Goal: Task Accomplishment & Management: Complete application form

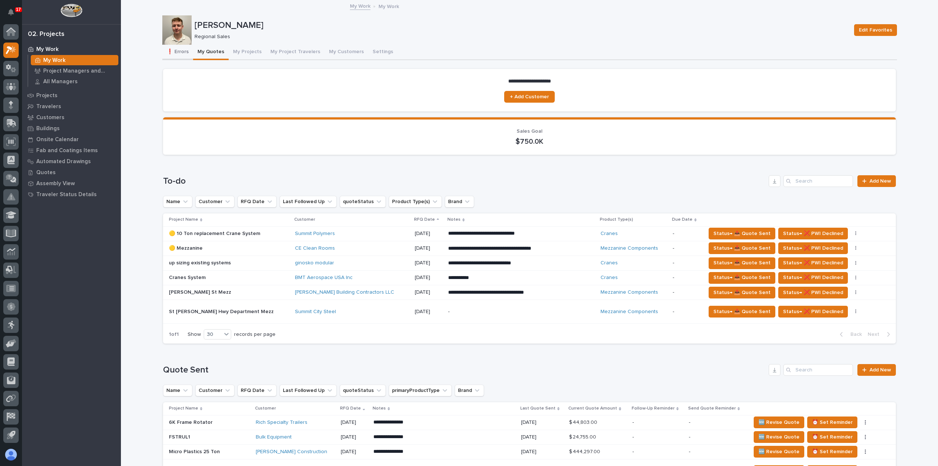
click at [240, 52] on button "My Projects" at bounding box center [247, 52] width 37 height 15
click at [178, 49] on button "❗ Errors" at bounding box center [177, 52] width 31 height 15
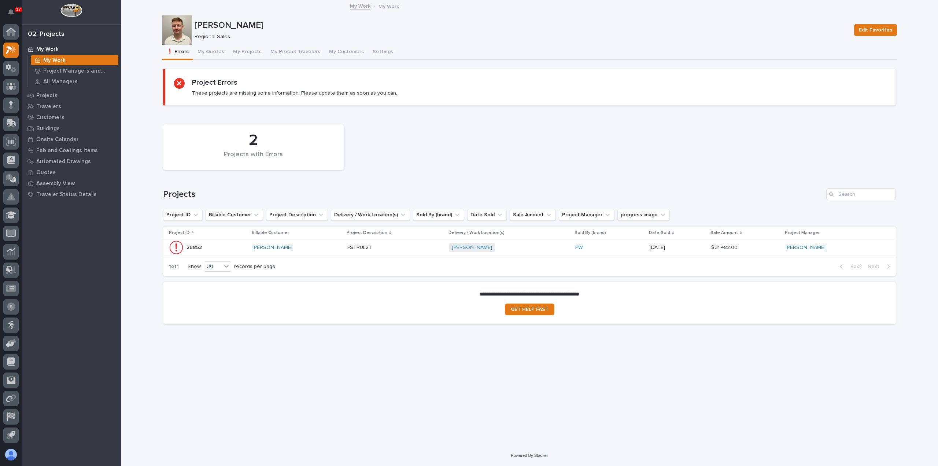
click at [394, 251] on div "FSTRUL2T FSTRUL2T" at bounding box center [395, 247] width 96 height 12
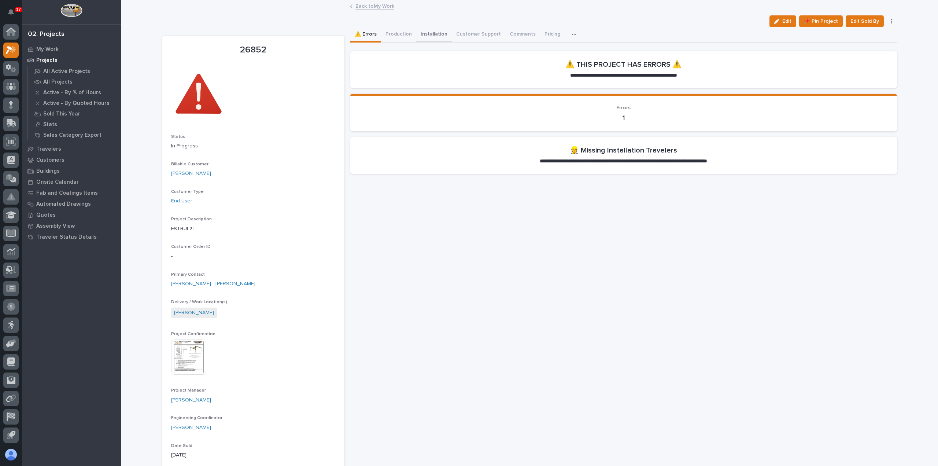
click at [428, 33] on button "Installation" at bounding box center [434, 34] width 36 height 15
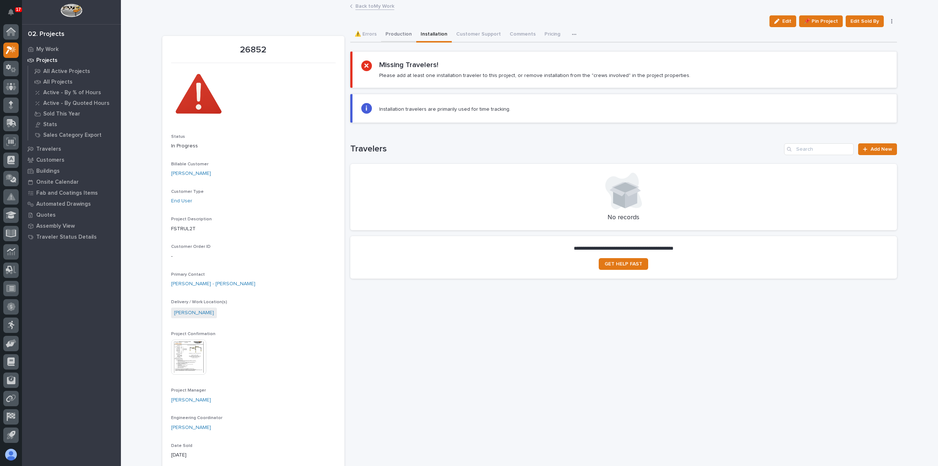
click at [388, 37] on button "Production" at bounding box center [398, 34] width 35 height 15
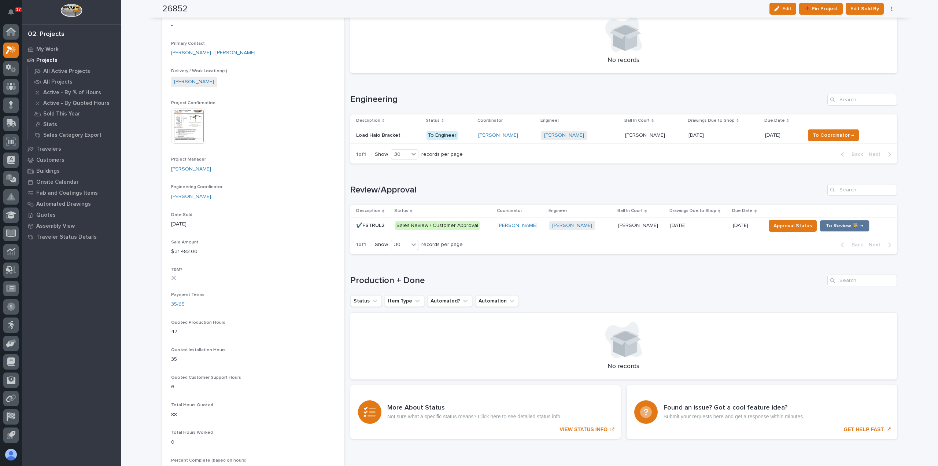
scroll to position [220, 0]
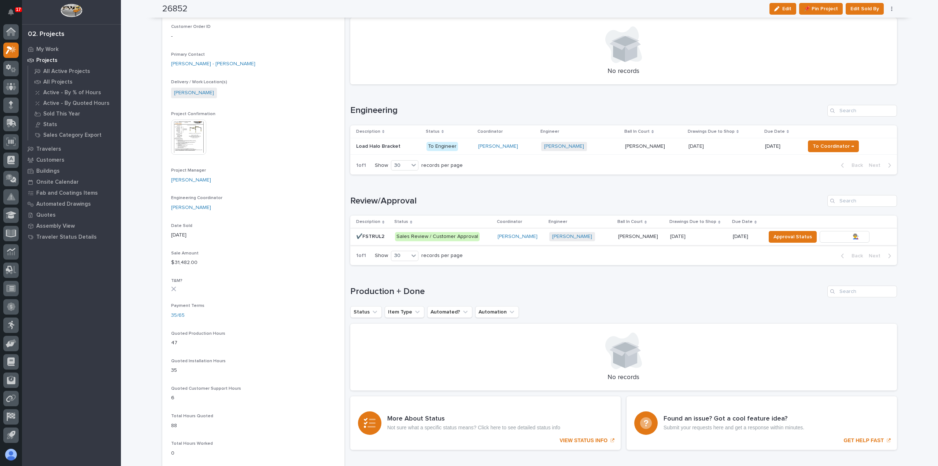
click at [835, 236] on span "To Review 👨‍🏭 →" at bounding box center [844, 236] width 37 height 9
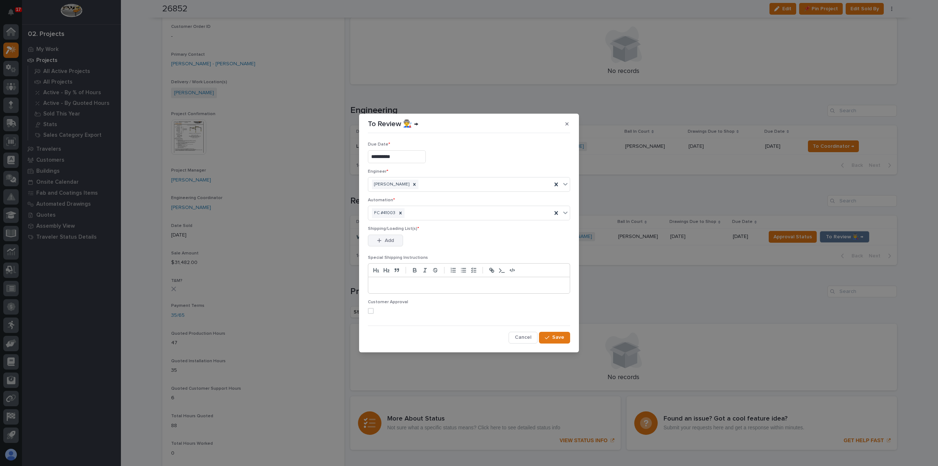
click at [385, 242] on span "Add" at bounding box center [389, 240] width 9 height 7
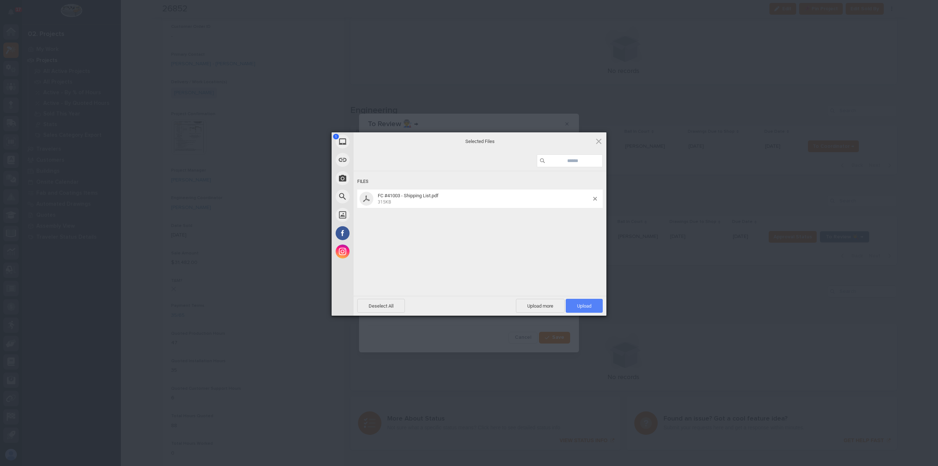
click at [576, 305] on span "Upload 1" at bounding box center [584, 306] width 37 height 14
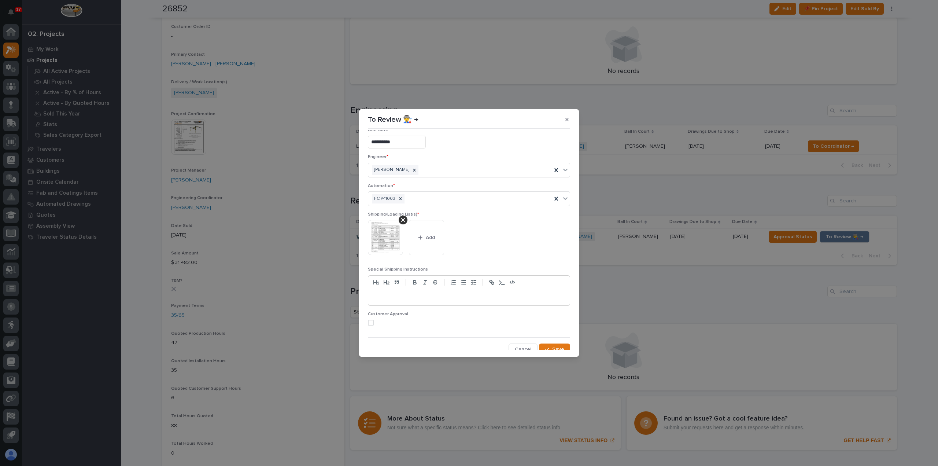
scroll to position [14, 0]
click at [370, 316] on span at bounding box center [371, 318] width 6 height 6
click at [546, 342] on icon "button" at bounding box center [547, 344] width 4 height 5
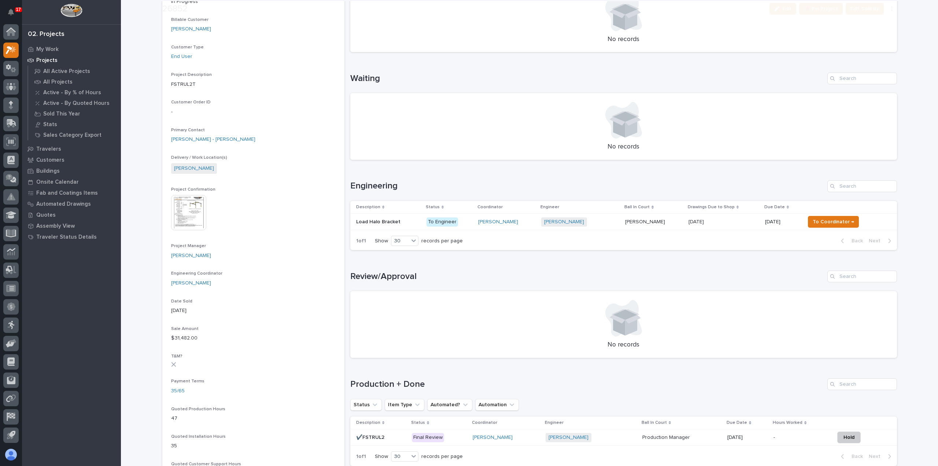
scroll to position [147, 0]
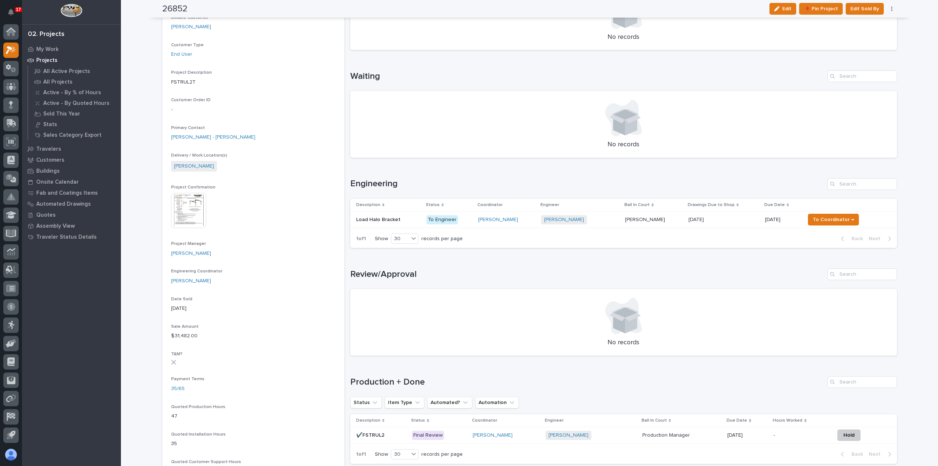
click at [469, 222] on p "To Engineer" at bounding box center [449, 219] width 46 height 9
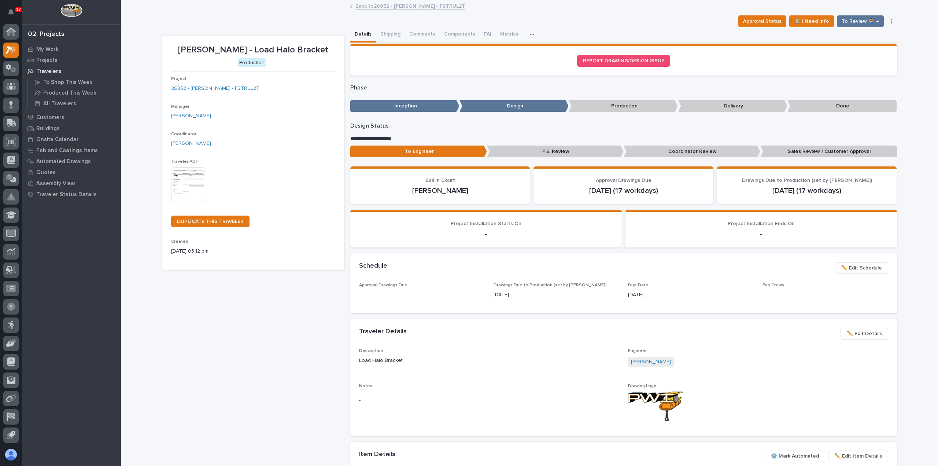
click at [427, 7] on link "Back to 26852 - [PERSON_NAME] - FSTRUL2T" at bounding box center [410, 5] width 110 height 8
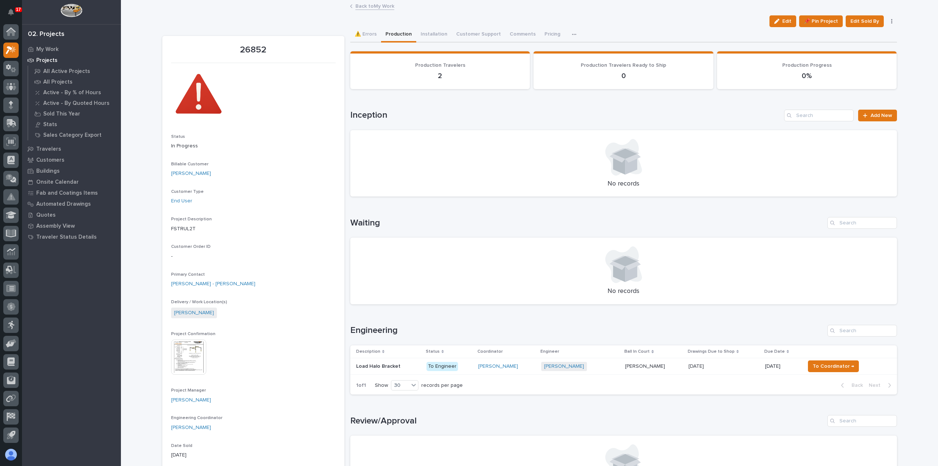
click at [380, 8] on link "Back to My Work" at bounding box center [374, 5] width 39 height 8
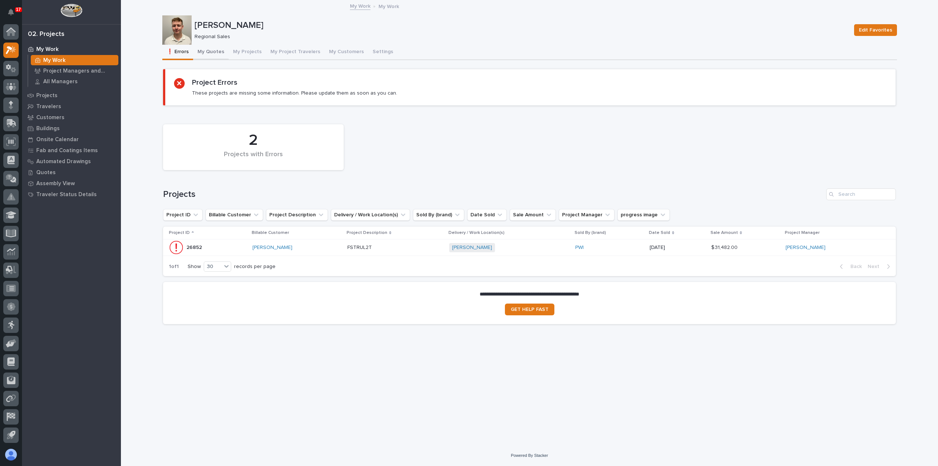
click at [206, 52] on button "My Quotes" at bounding box center [211, 52] width 36 height 15
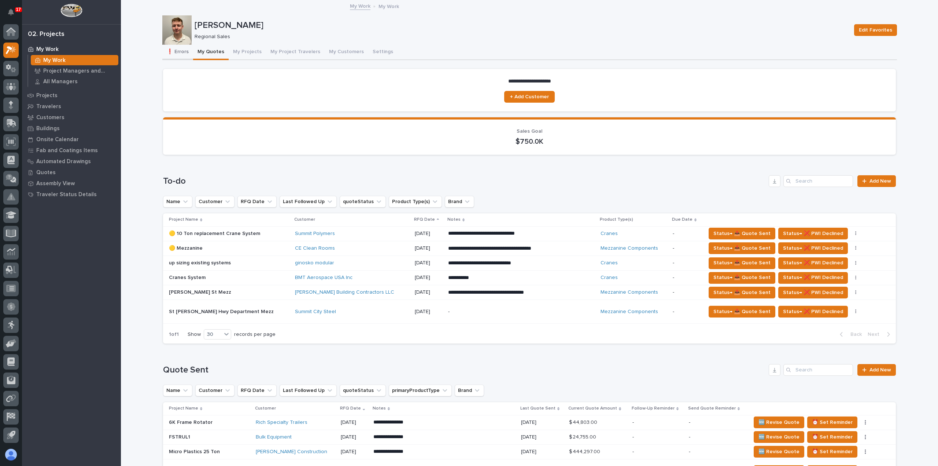
click at [180, 51] on button "❗ Errors" at bounding box center [177, 52] width 31 height 15
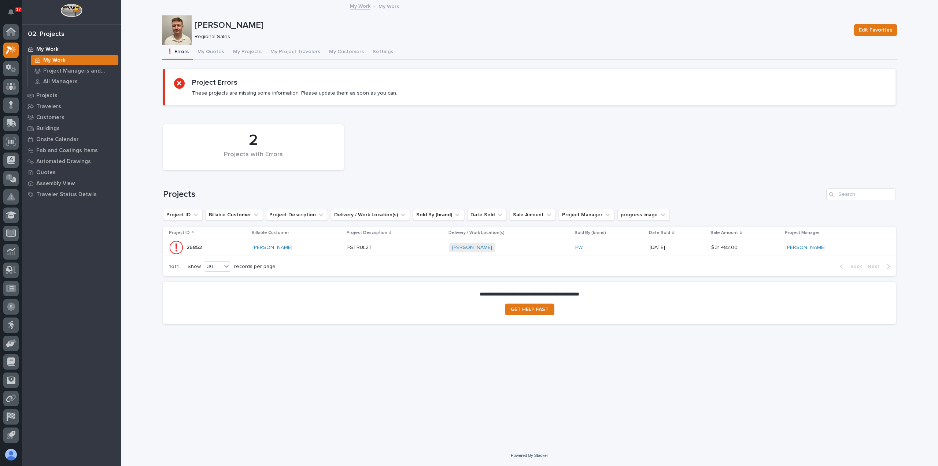
click at [327, 254] on td "[PERSON_NAME]" at bounding box center [296, 247] width 95 height 16
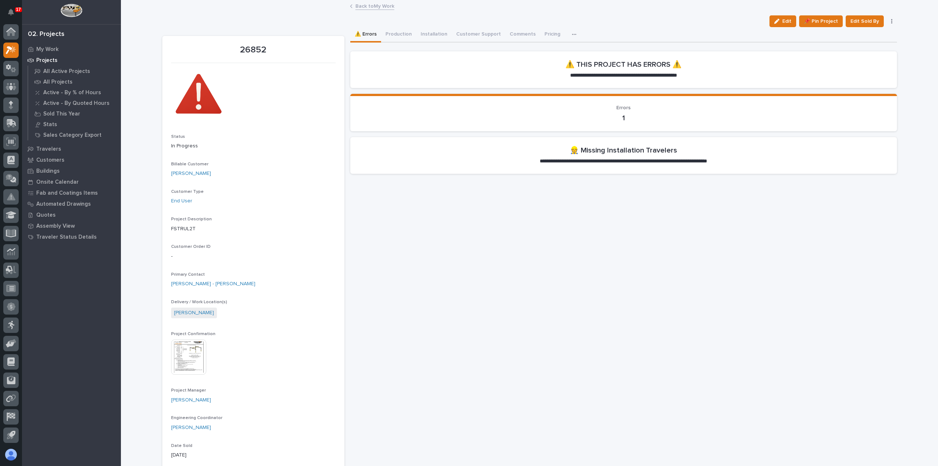
click at [380, 8] on link "Back to My Work" at bounding box center [374, 5] width 39 height 8
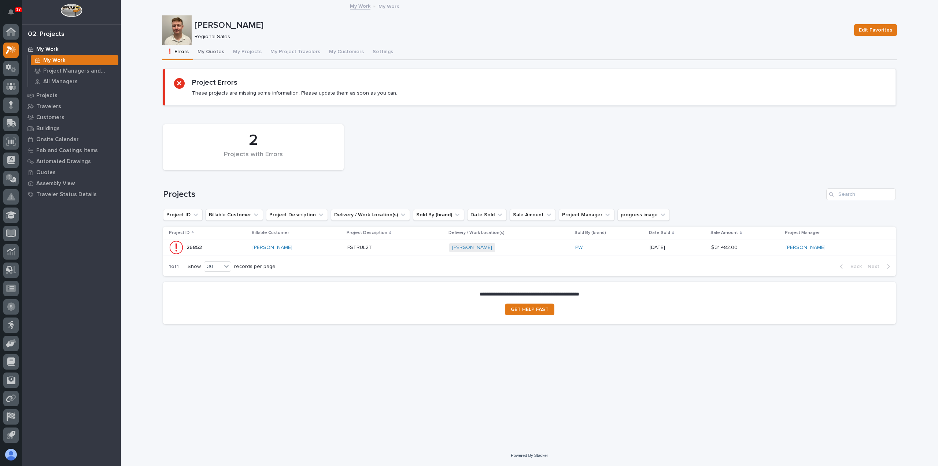
click at [218, 53] on button "My Quotes" at bounding box center [211, 52] width 36 height 15
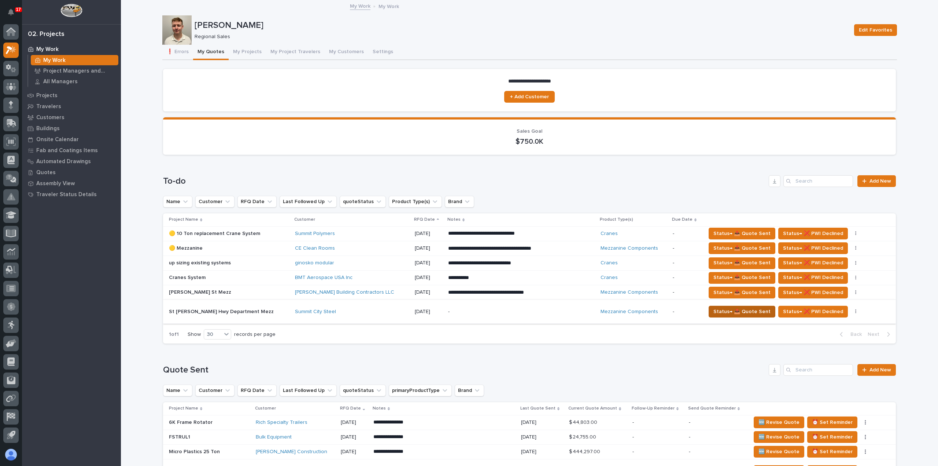
click at [731, 308] on span "Status→ 📤 Quote Sent" at bounding box center [741, 311] width 57 height 9
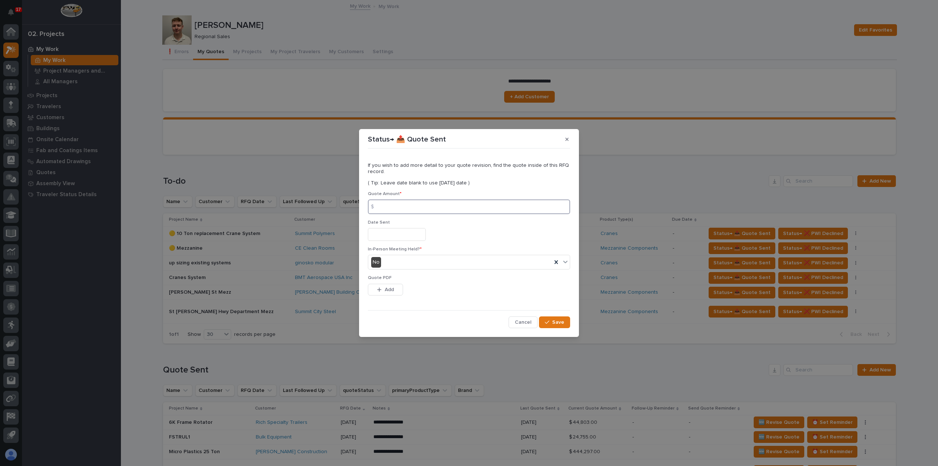
click at [456, 211] on input at bounding box center [469, 206] width 202 height 15
type input "30948"
click at [408, 235] on input "text" at bounding box center [397, 234] width 58 height 13
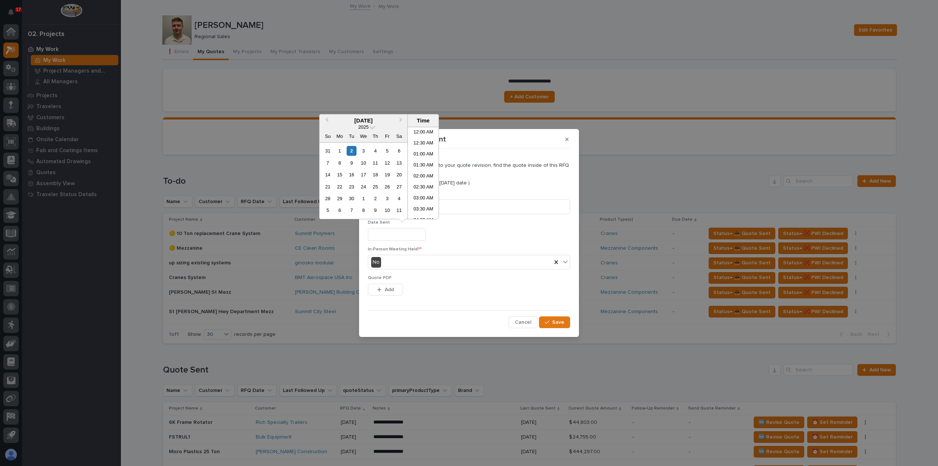
scroll to position [278, 0]
click at [351, 152] on div "2" at bounding box center [352, 151] width 10 height 10
type input "**********"
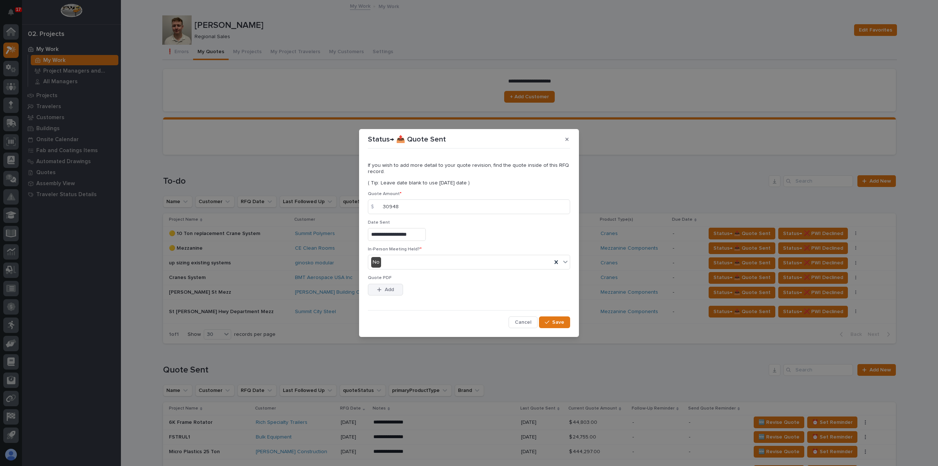
click at [395, 288] on button "Add" at bounding box center [385, 290] width 35 height 12
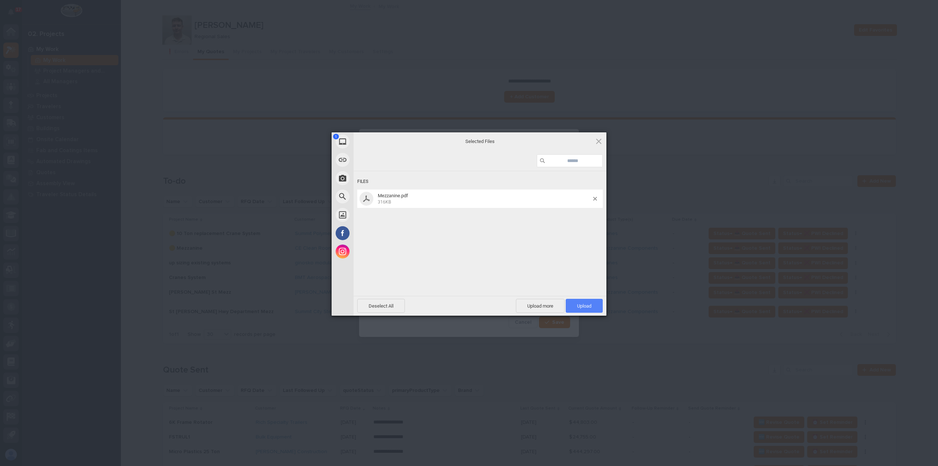
click at [592, 306] on span "Upload 1" at bounding box center [584, 306] width 37 height 14
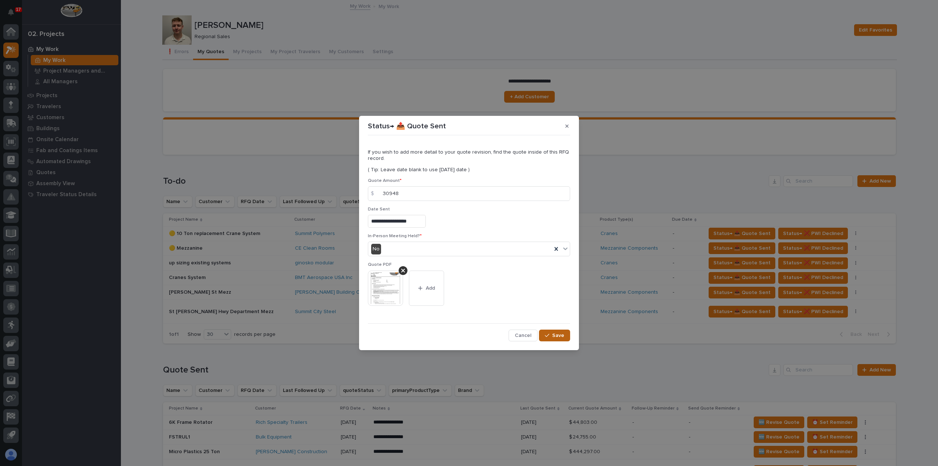
click at [562, 332] on span "Save" at bounding box center [558, 335] width 12 height 7
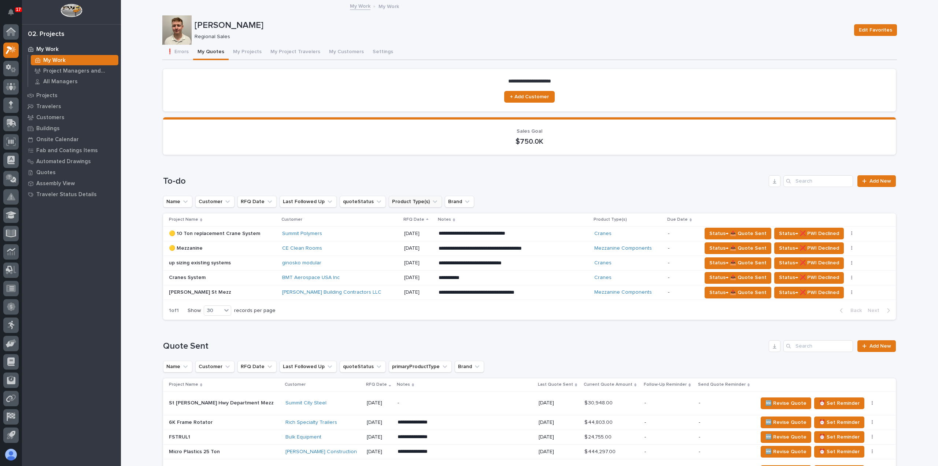
scroll to position [37, 0]
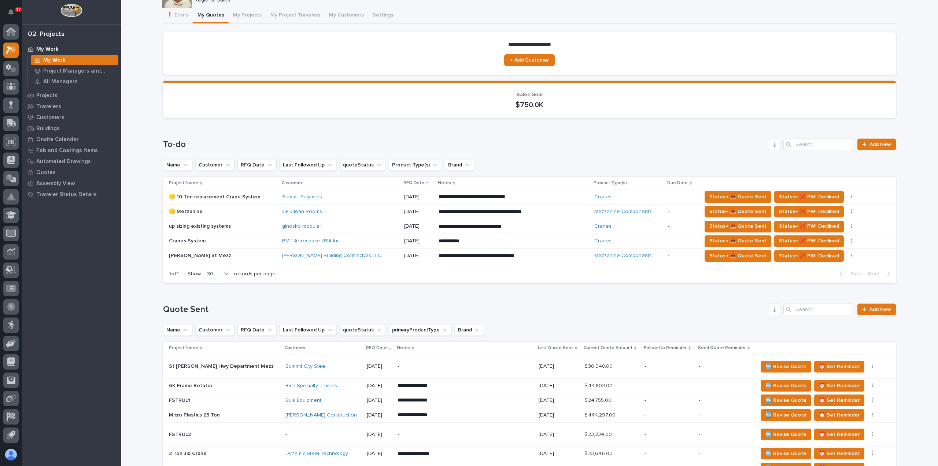
click at [557, 200] on div "**********" at bounding box center [502, 196] width 128 height 7
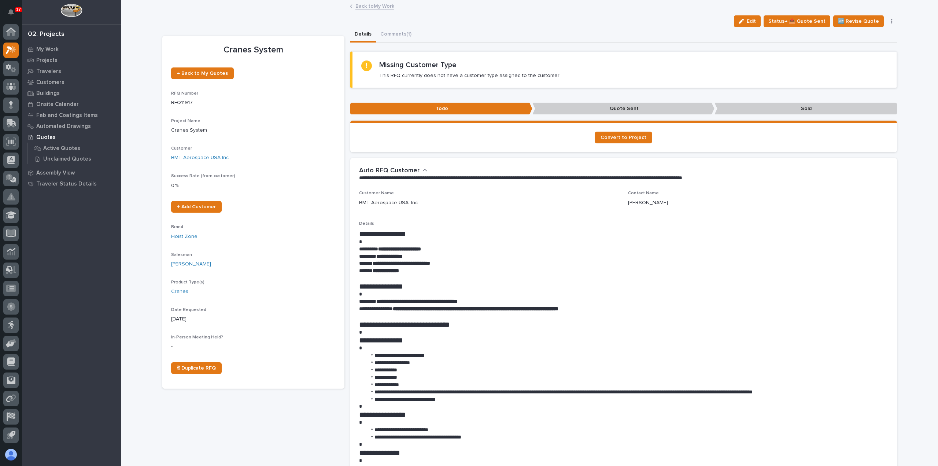
click at [368, 7] on link "Back to My Work" at bounding box center [374, 5] width 39 height 8
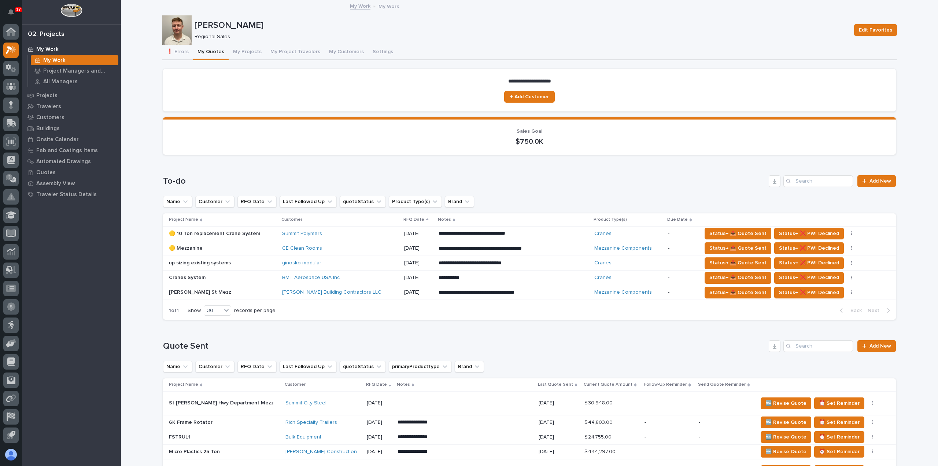
click at [499, 282] on div "**********" at bounding box center [513, 277] width 150 height 13
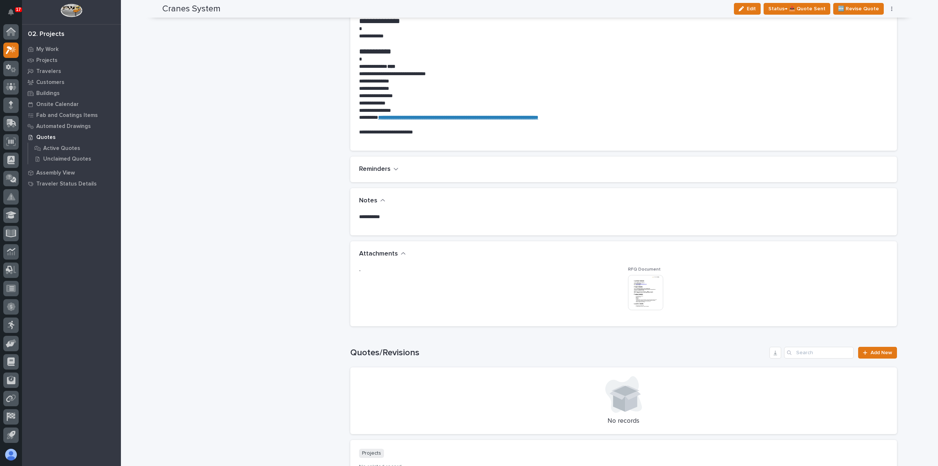
scroll to position [440, 0]
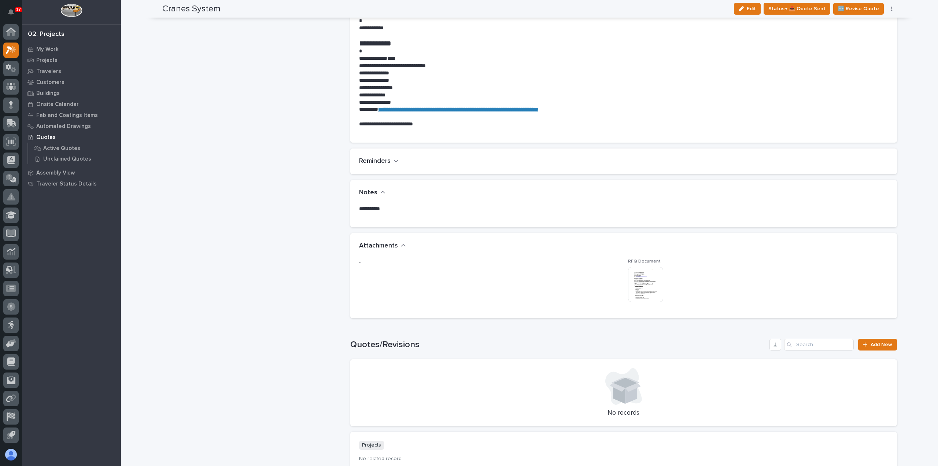
click at [642, 281] on img at bounding box center [645, 284] width 35 height 35
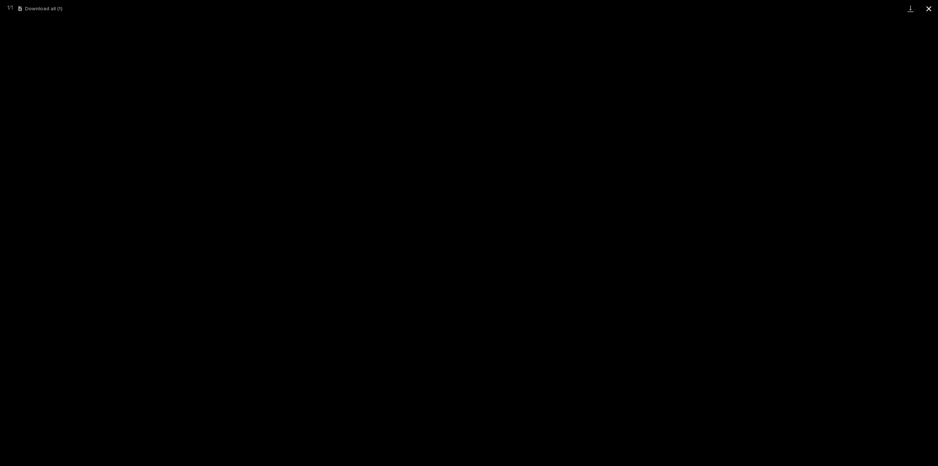
click at [928, 8] on button "Close gallery" at bounding box center [928, 8] width 18 height 17
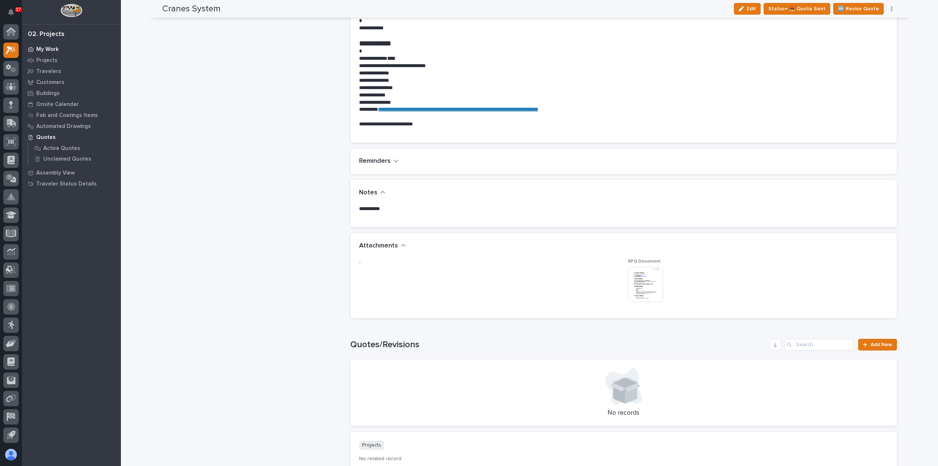
click at [55, 48] on p "My Work" at bounding box center [47, 49] width 22 height 7
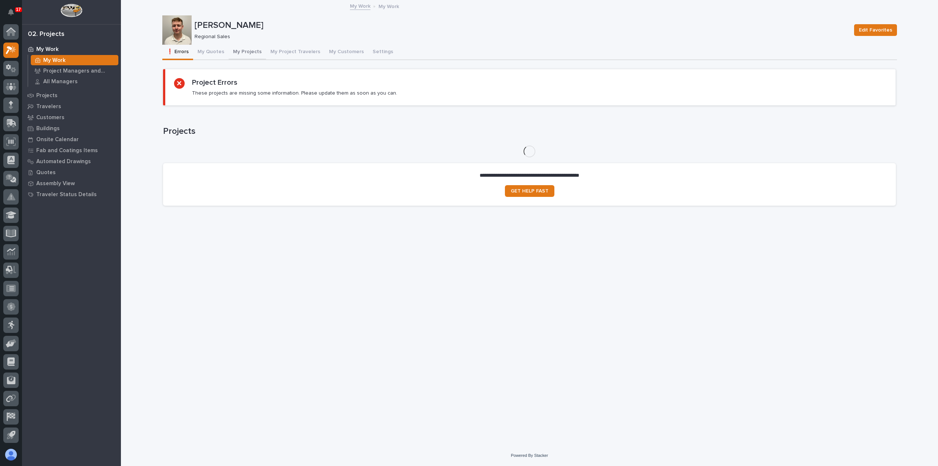
click at [229, 53] on button "My Projects" at bounding box center [247, 52] width 37 height 15
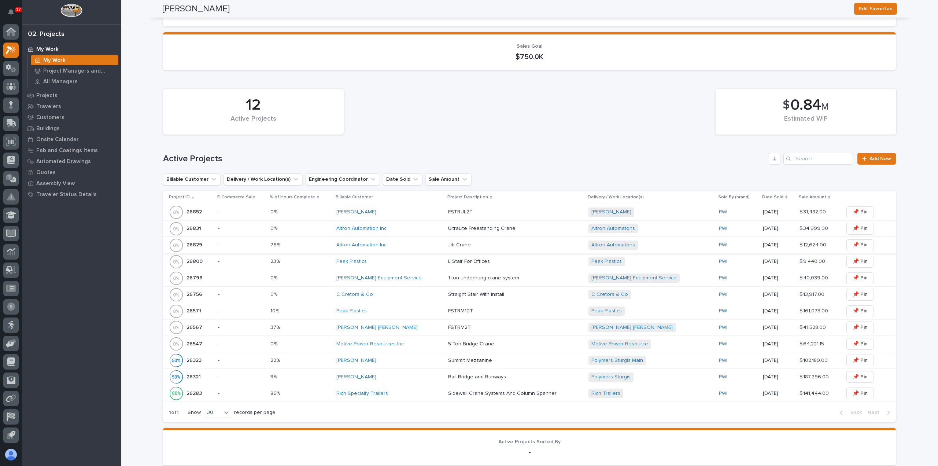
scroll to position [73, 0]
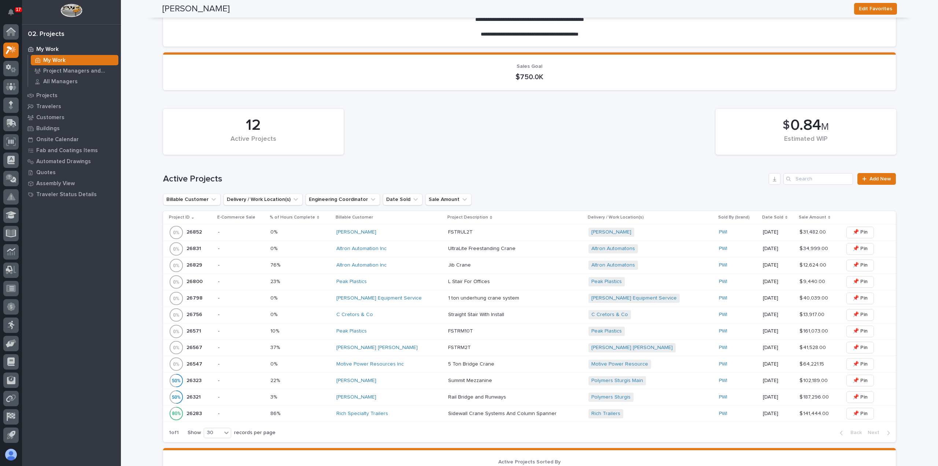
click at [421, 233] on div "[PERSON_NAME]" at bounding box center [389, 232] width 106 height 6
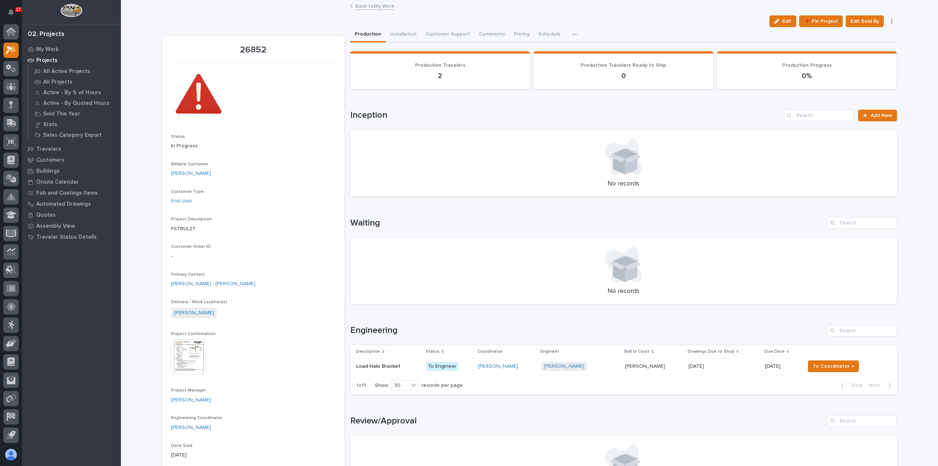
click at [363, 5] on link "Back to My Work" at bounding box center [374, 5] width 39 height 8
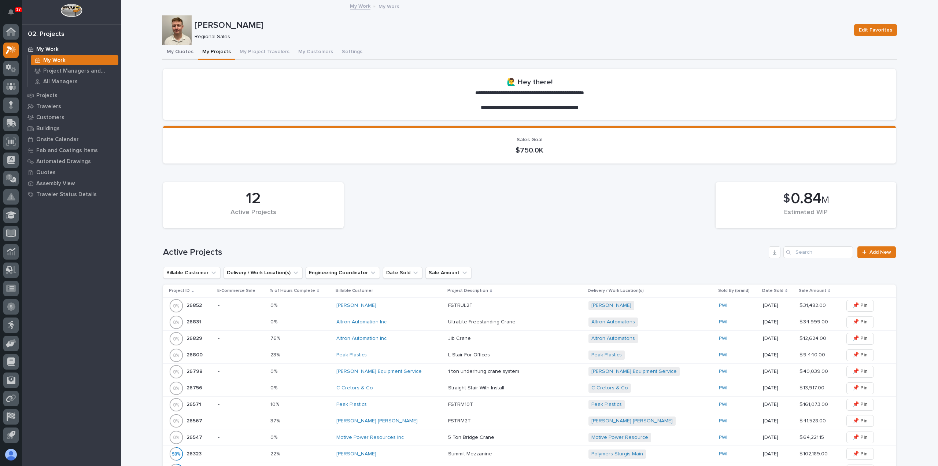
click at [175, 53] on button "My Quotes" at bounding box center [180, 52] width 36 height 15
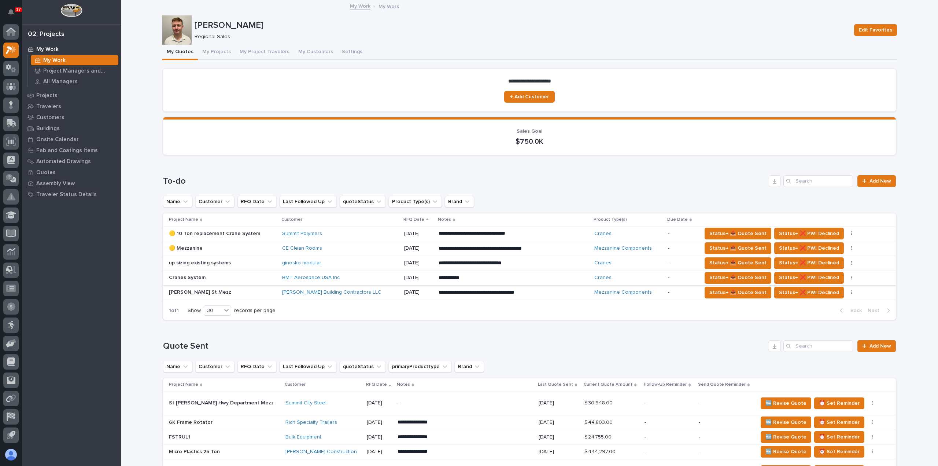
click at [846, 275] on button "button" at bounding box center [851, 277] width 10 height 5
click at [819, 290] on span "Status→ ⏳ Inactive" at bounding box center [807, 291] width 45 height 9
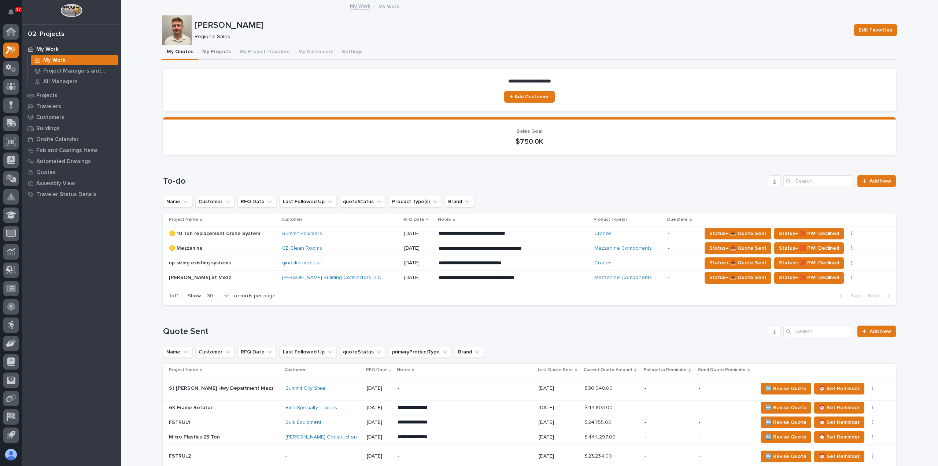
click at [207, 54] on button "My Projects" at bounding box center [216, 52] width 37 height 15
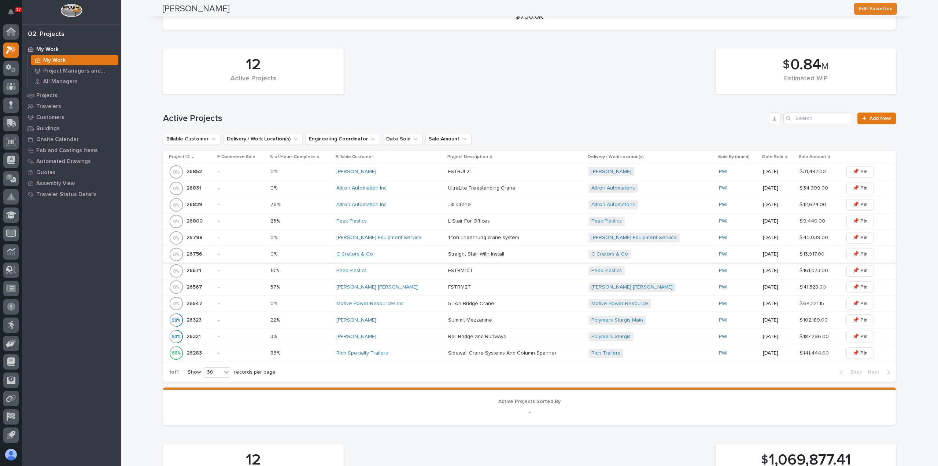
scroll to position [220, 0]
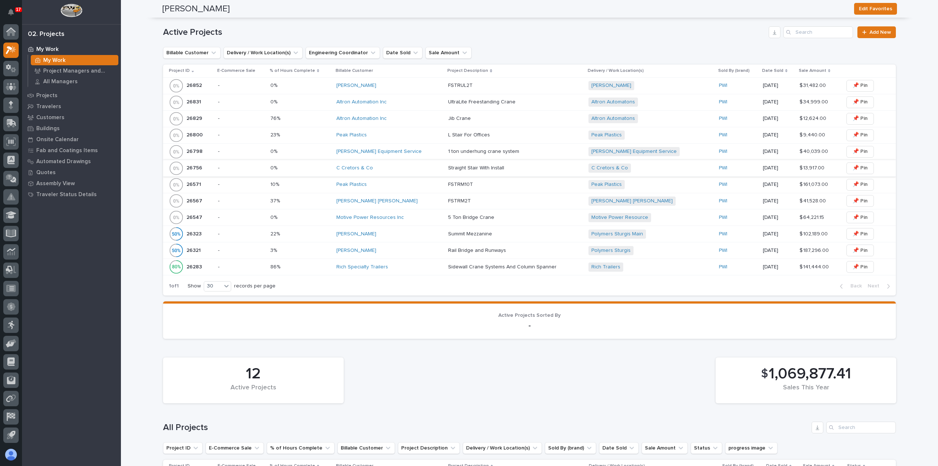
click at [397, 90] on div "[PERSON_NAME]" at bounding box center [389, 85] width 106 height 12
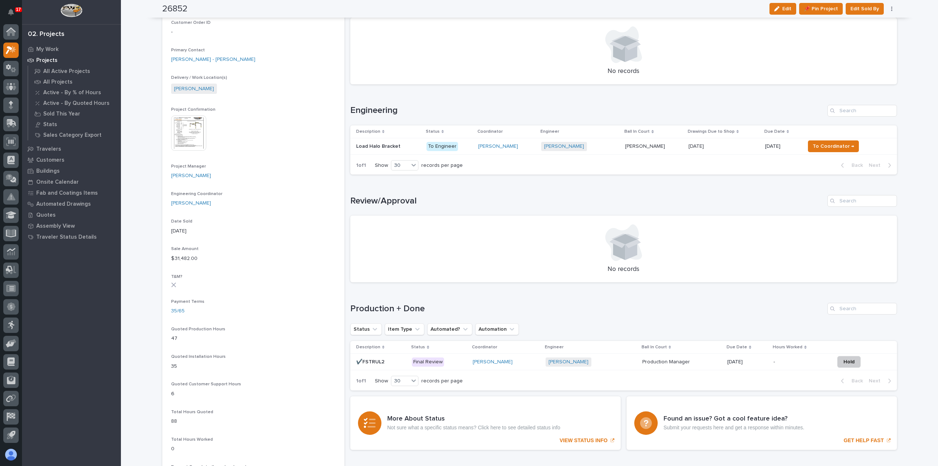
scroll to position [218, 0]
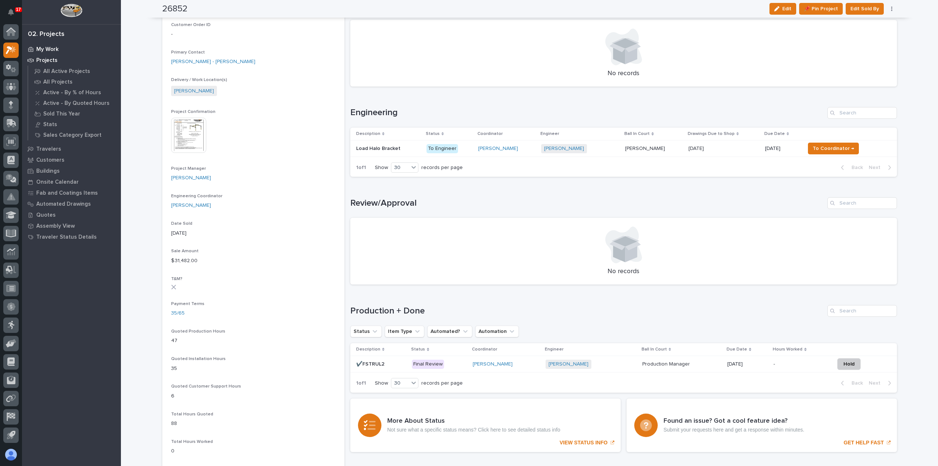
click at [56, 51] on p "My Work" at bounding box center [47, 49] width 22 height 7
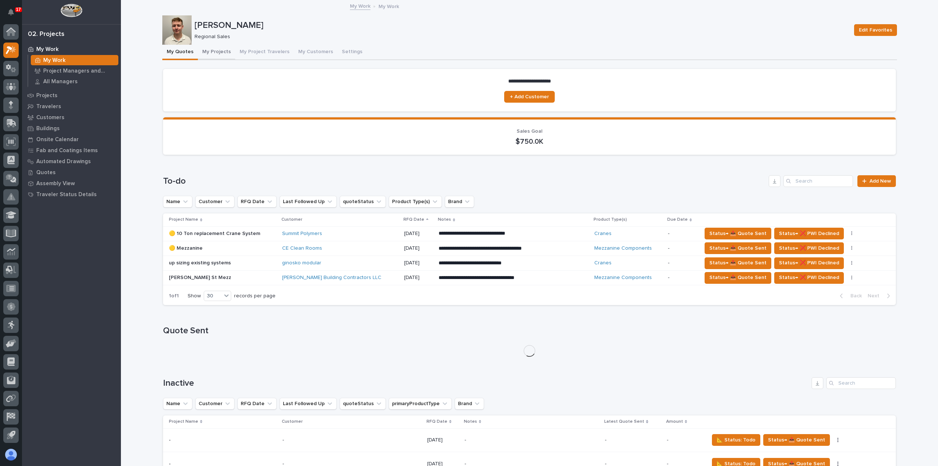
click at [211, 50] on button "My Projects" at bounding box center [216, 52] width 37 height 15
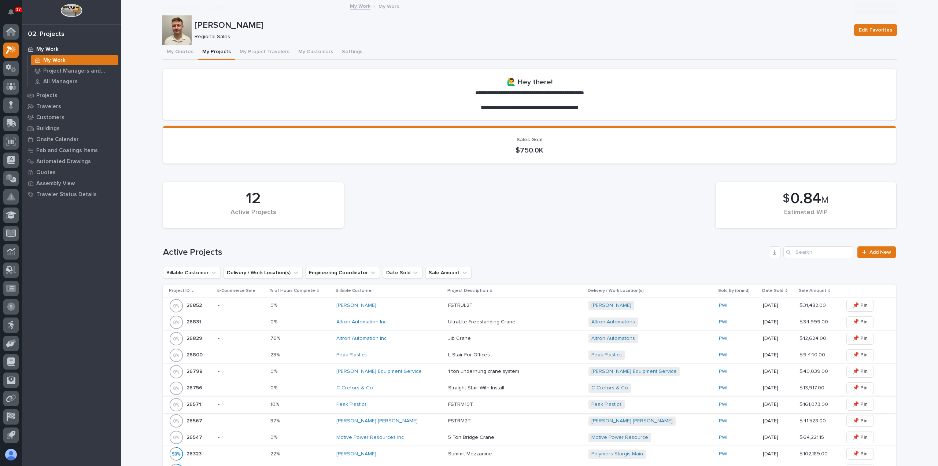
scroll to position [220, 0]
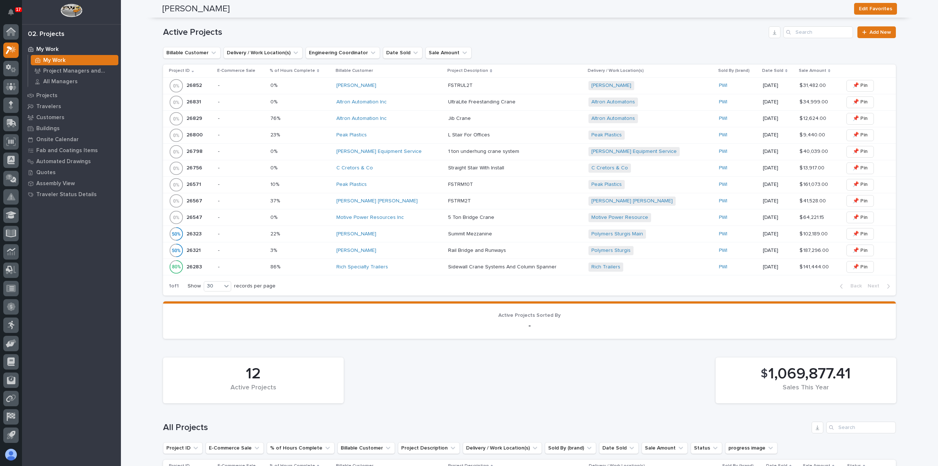
click at [411, 186] on div "Peak Plastics" at bounding box center [389, 184] width 106 height 6
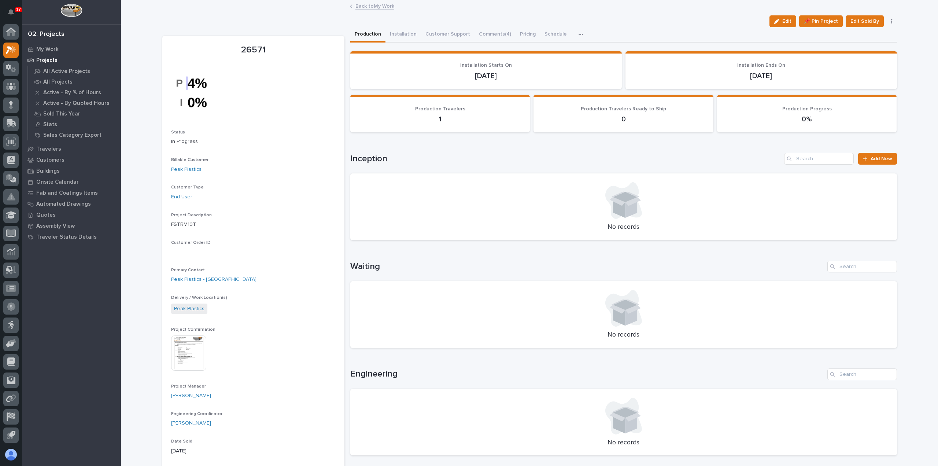
click at [367, 5] on link "Back to My Work" at bounding box center [374, 5] width 39 height 8
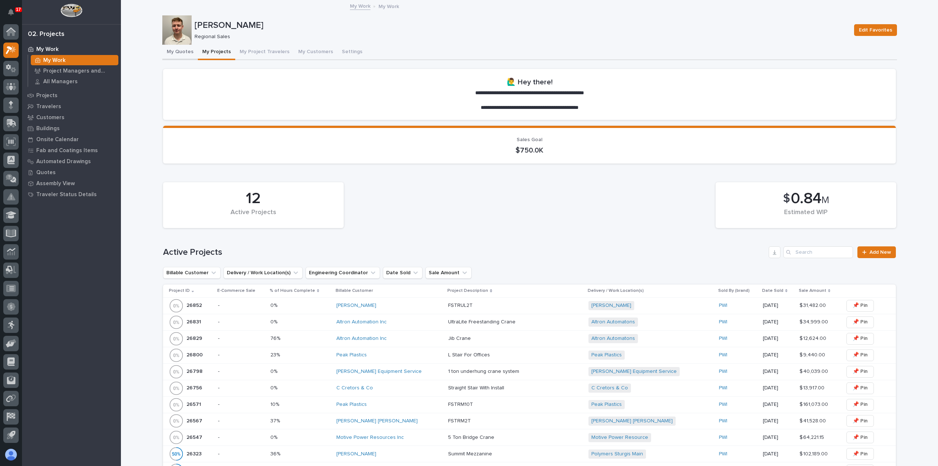
click at [185, 52] on button "My Quotes" at bounding box center [180, 52] width 36 height 15
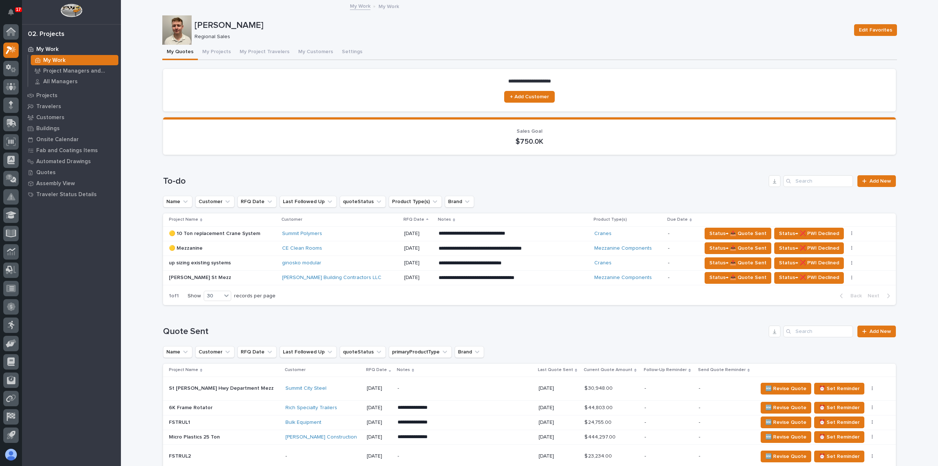
scroll to position [256, 0]
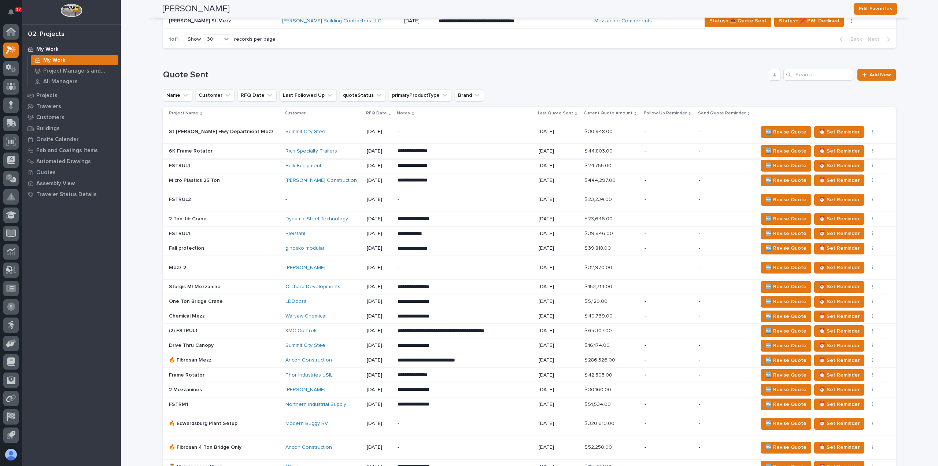
drag, startPoint x: 537, startPoint y: 216, endPoint x: 529, endPoint y: 147, distance: 69.7
click at [531, 187] on tbody "**********" at bounding box center [529, 405] width 733 height 570
click at [294, 70] on h1 "Quote Sent" at bounding box center [464, 75] width 603 height 11
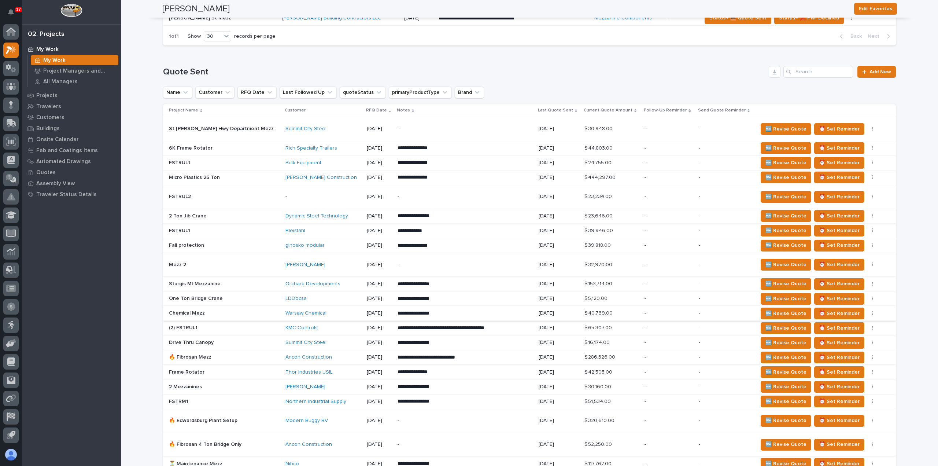
scroll to position [293, 0]
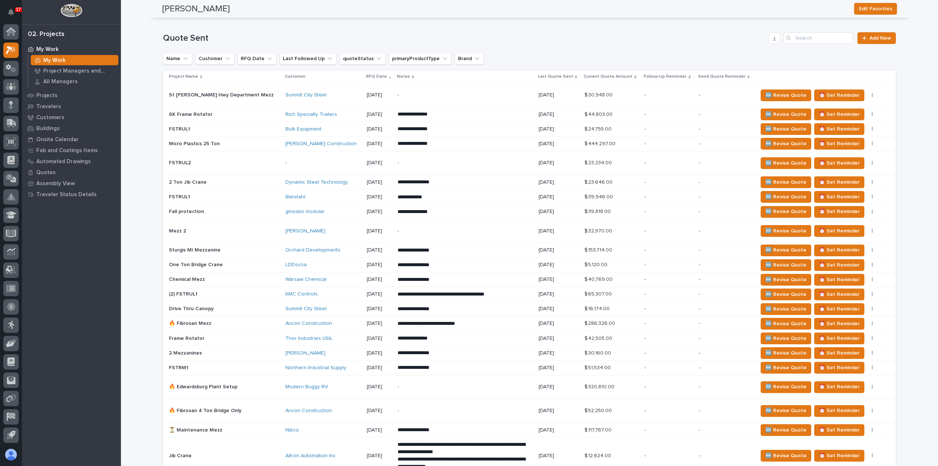
click at [303, 268] on div "LDDocsa" at bounding box center [322, 265] width 75 height 12
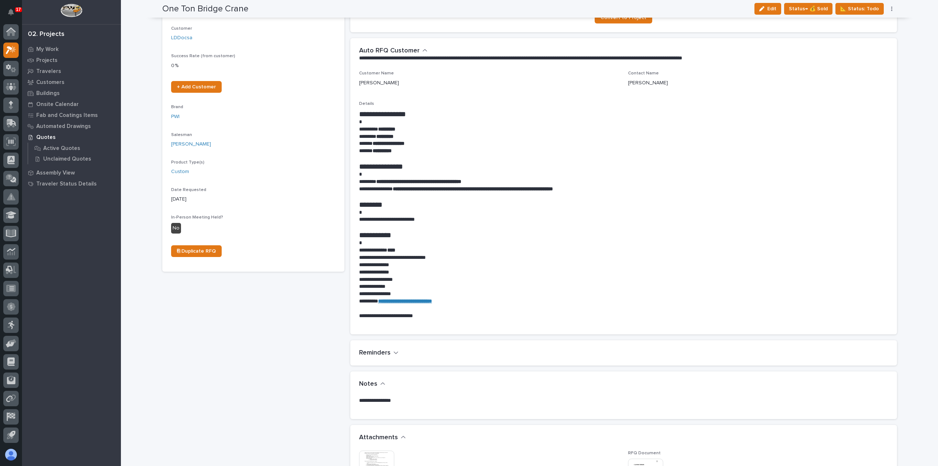
scroll to position [256, 0]
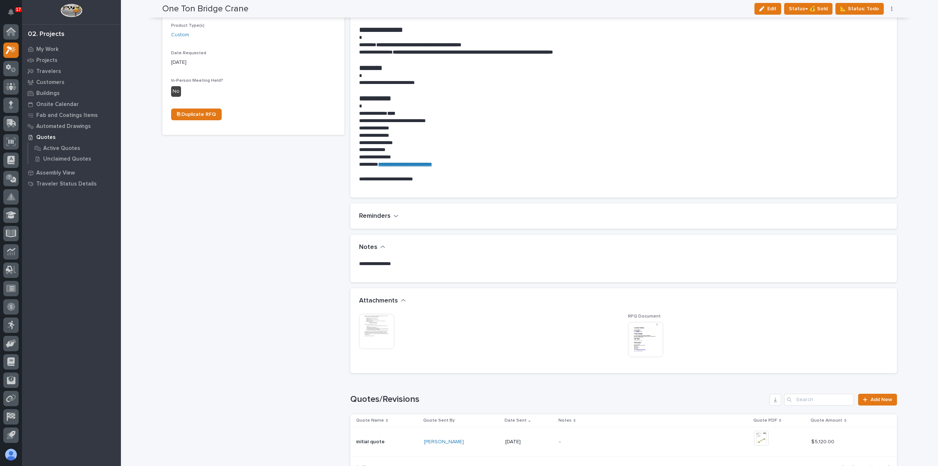
click at [645, 343] on img at bounding box center [645, 339] width 35 height 35
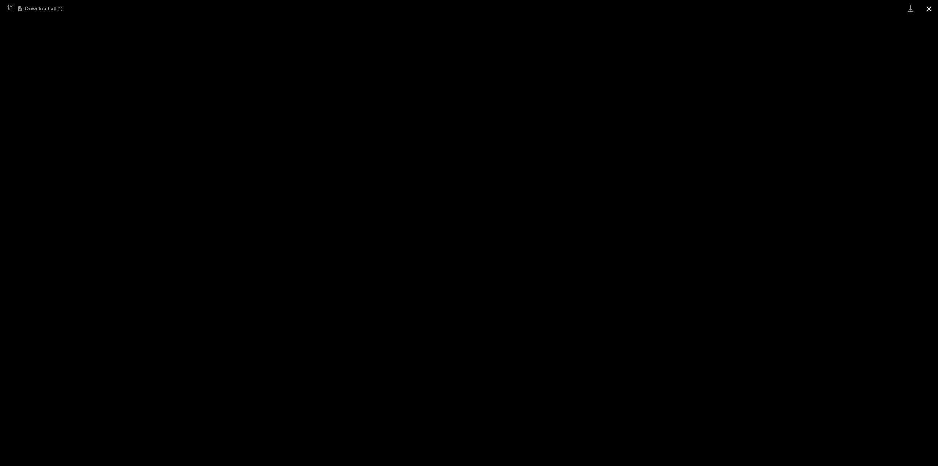
click at [926, 7] on button "Close gallery" at bounding box center [928, 8] width 18 height 17
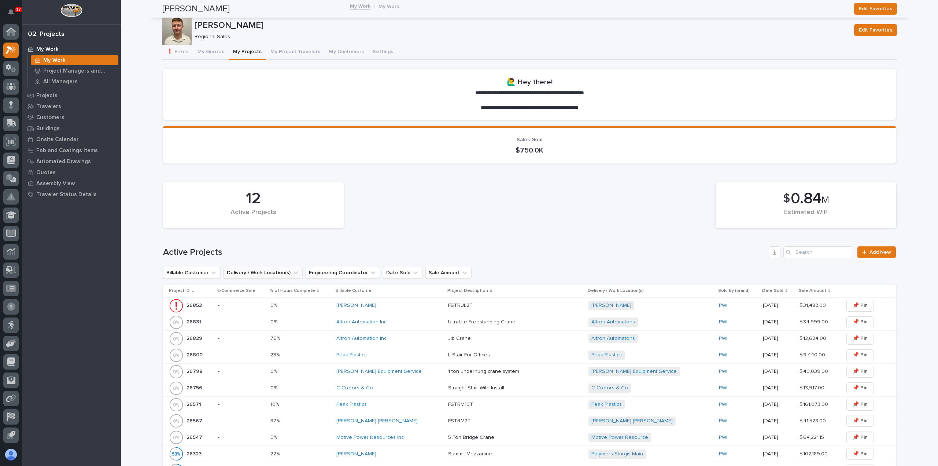
scroll to position [147, 0]
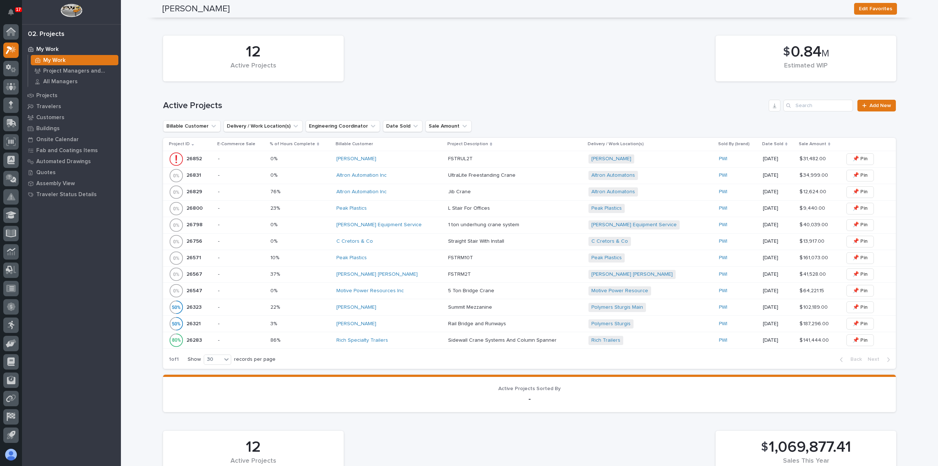
click at [399, 160] on div "[PERSON_NAME]" at bounding box center [389, 159] width 106 height 6
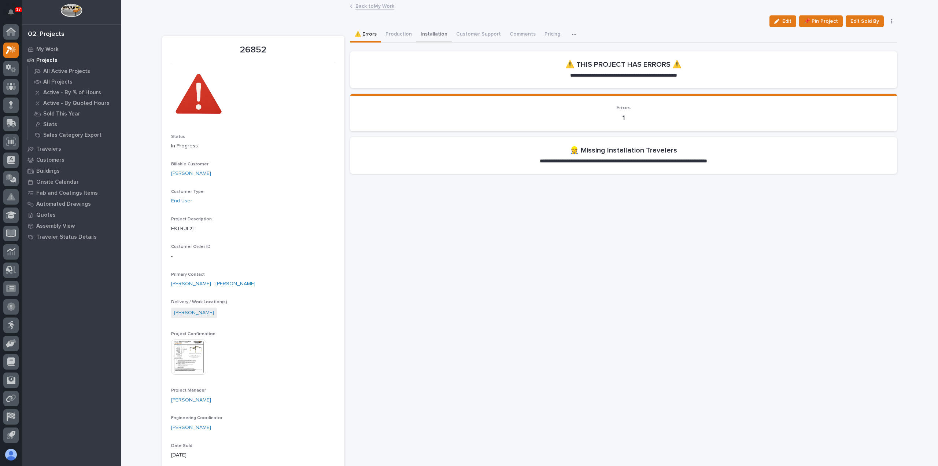
click at [421, 34] on button "Installation" at bounding box center [434, 34] width 36 height 15
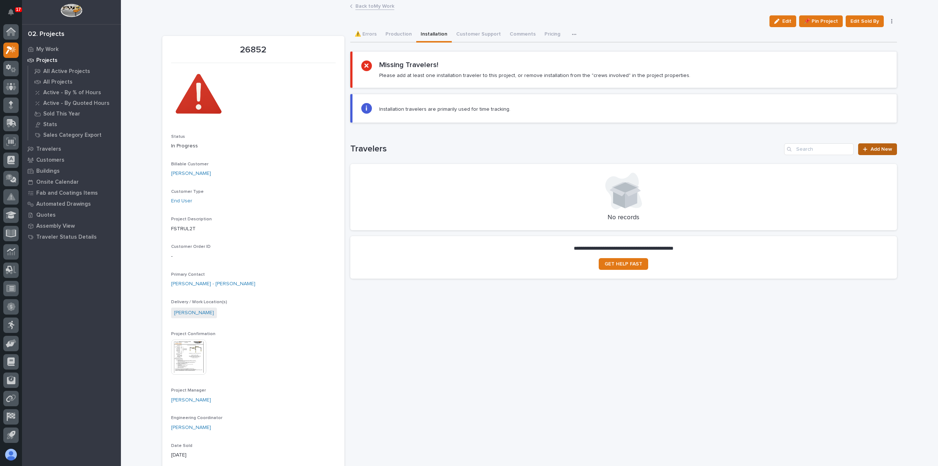
click at [884, 149] on span "Add New" at bounding box center [881, 149] width 22 height 5
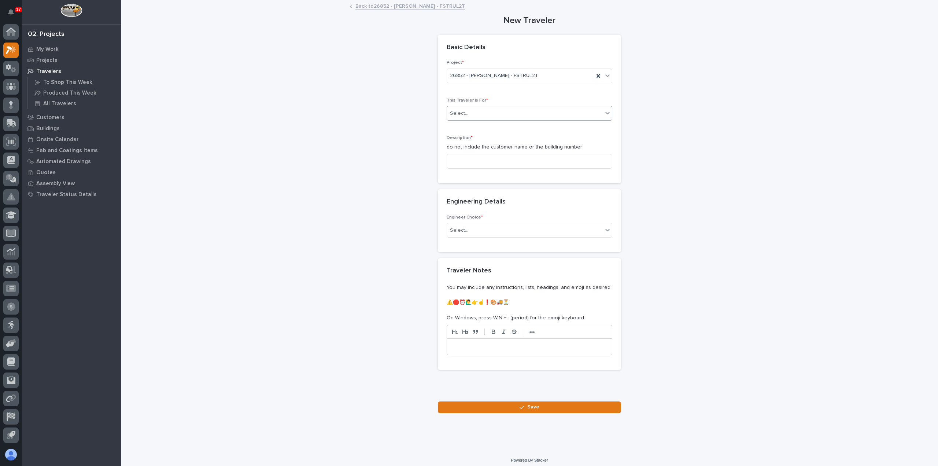
click at [505, 112] on div "Select..." at bounding box center [525, 113] width 156 height 12
click at [500, 136] on div "Installation" at bounding box center [526, 139] width 165 height 13
click at [495, 160] on input at bounding box center [529, 161] width 166 height 15
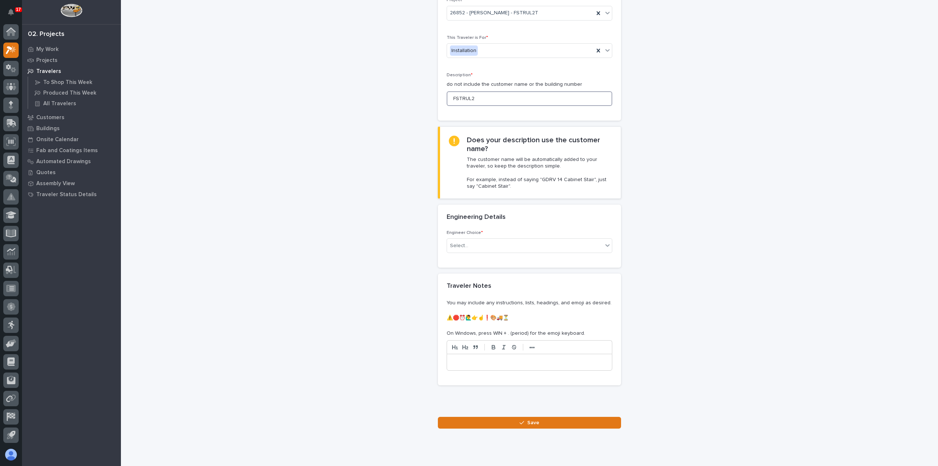
scroll to position [81, 0]
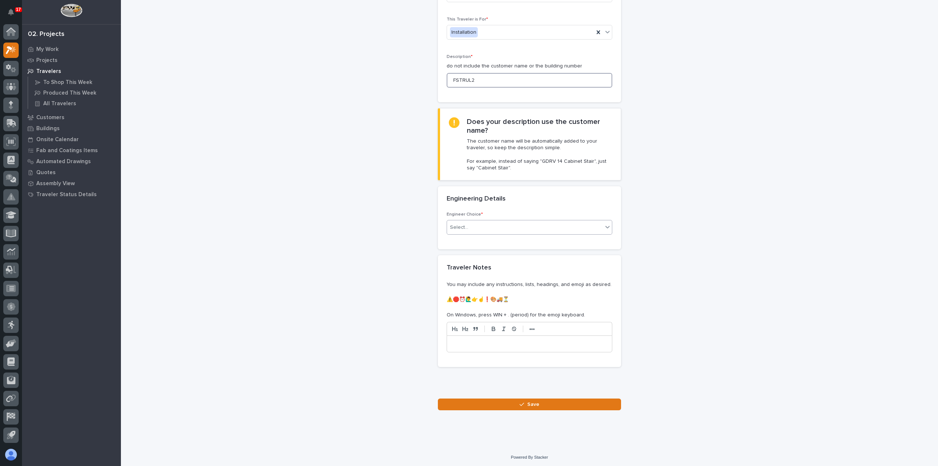
type input "FSTRUL2"
click at [499, 229] on div "Select..." at bounding box center [525, 227] width 156 height 12
click at [500, 262] on div "I know who will draw this" at bounding box center [526, 265] width 165 height 13
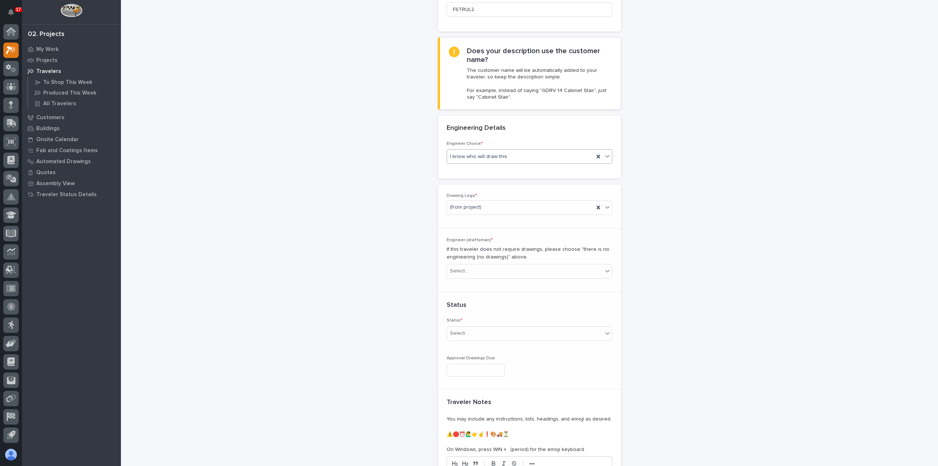
scroll to position [193, 0]
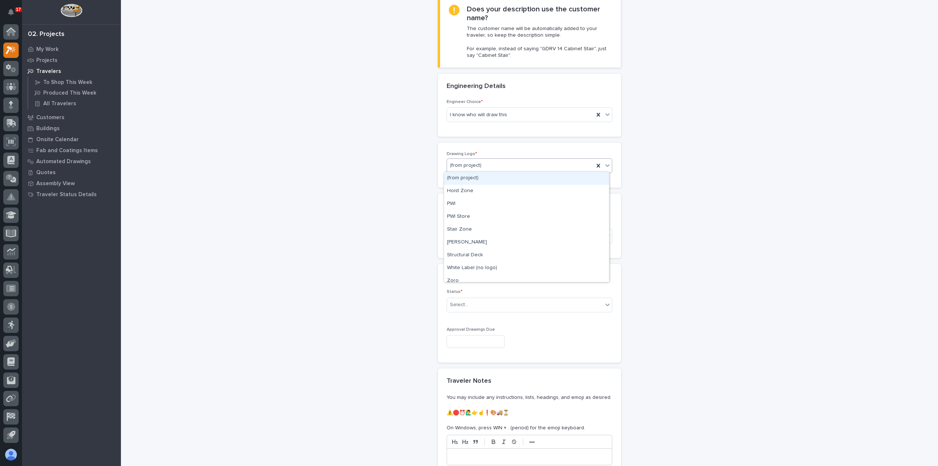
click at [456, 169] on div "(from project)" at bounding box center [520, 165] width 147 height 12
click at [464, 202] on div "PWI" at bounding box center [526, 203] width 165 height 13
click at [473, 234] on div "Select..." at bounding box center [525, 236] width 156 height 12
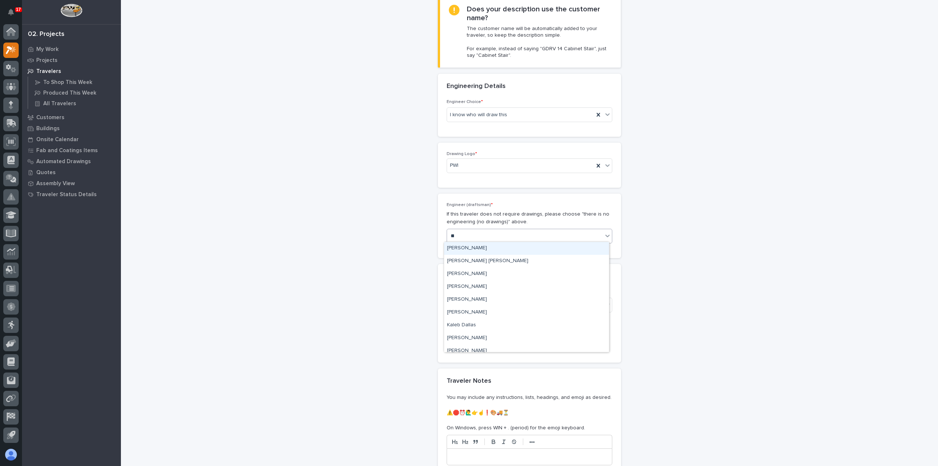
type input "***"
click at [479, 253] on div "[PERSON_NAME]" at bounding box center [526, 248] width 165 height 13
click at [480, 301] on div "Select..." at bounding box center [525, 305] width 156 height 12
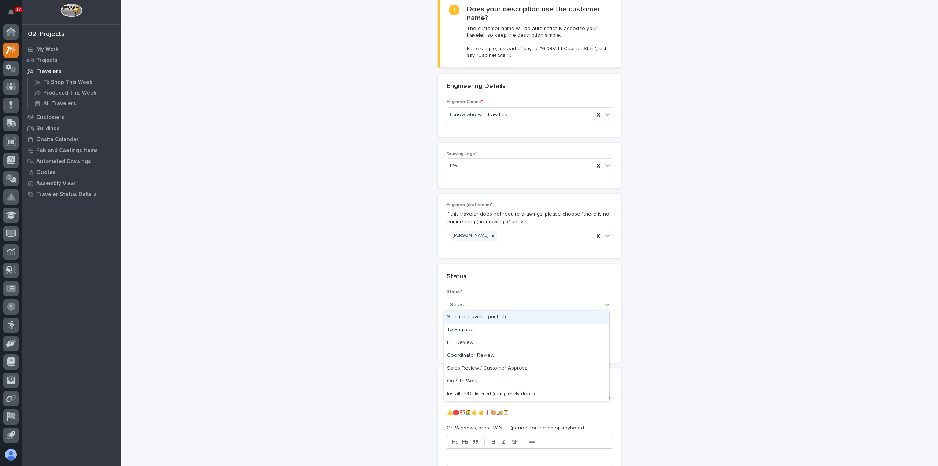
click at [479, 319] on div "Sold (no traveler printed)" at bounding box center [526, 317] width 165 height 13
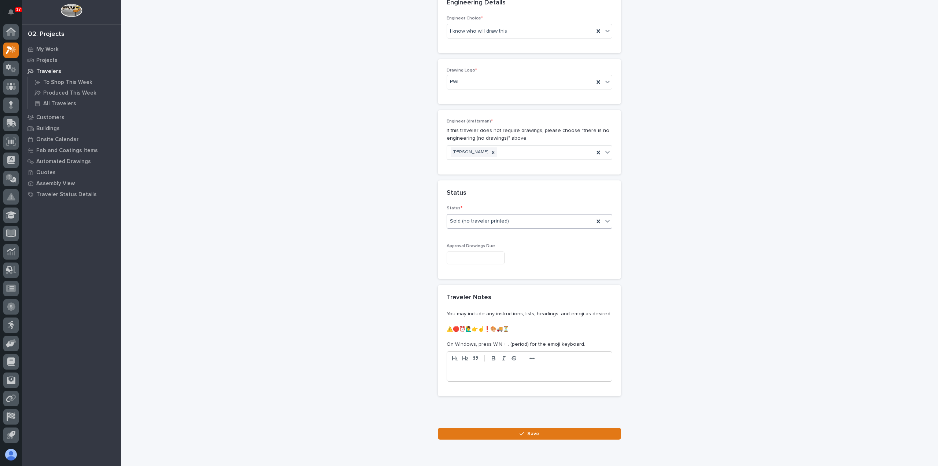
scroll to position [305, 0]
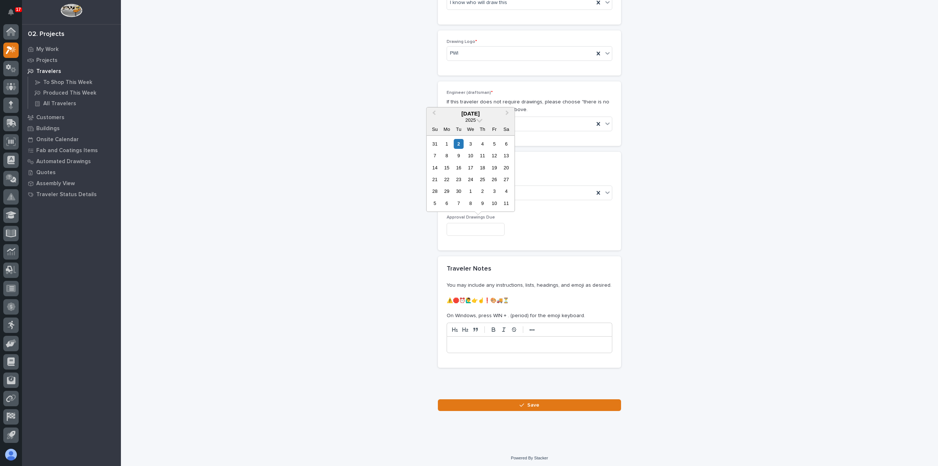
click at [500, 225] on input "text" at bounding box center [475, 229] width 58 height 13
click at [446, 144] on div "1" at bounding box center [447, 144] width 10 height 10
type input "**********"
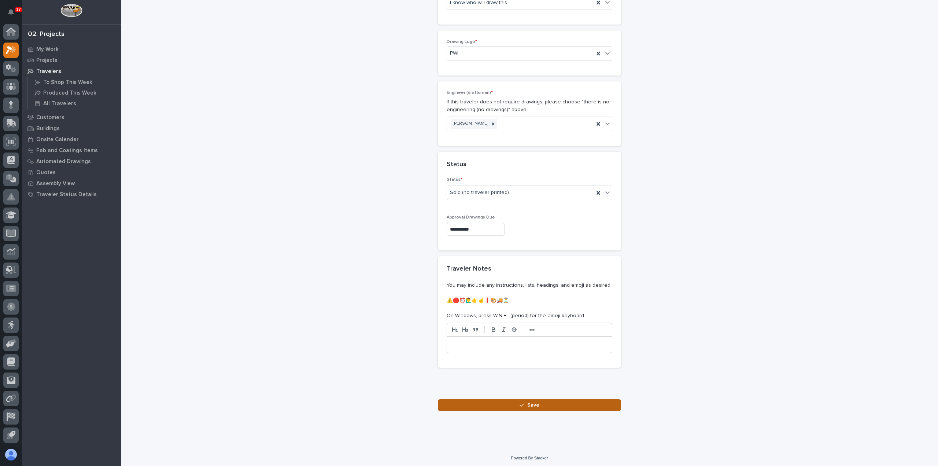
click at [519, 405] on icon "button" at bounding box center [521, 404] width 4 height 5
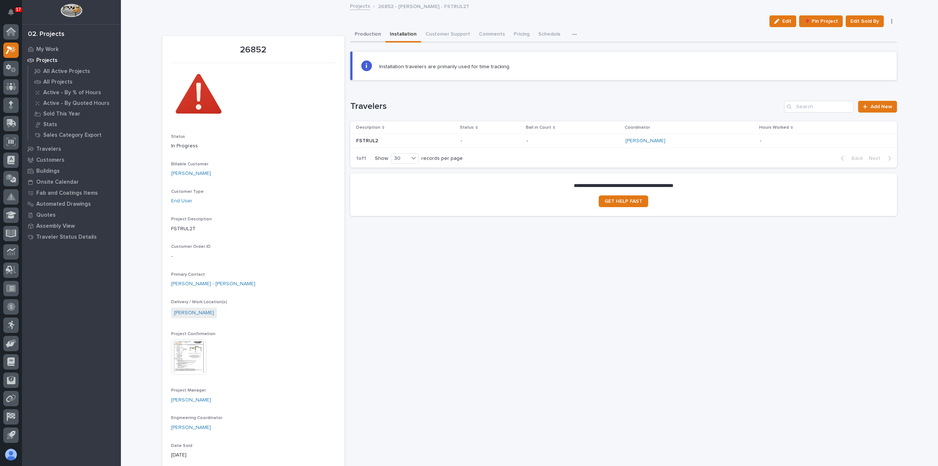
click at [364, 36] on button "Production" at bounding box center [367, 34] width 35 height 15
